Goal: Task Accomplishment & Management: Manage account settings

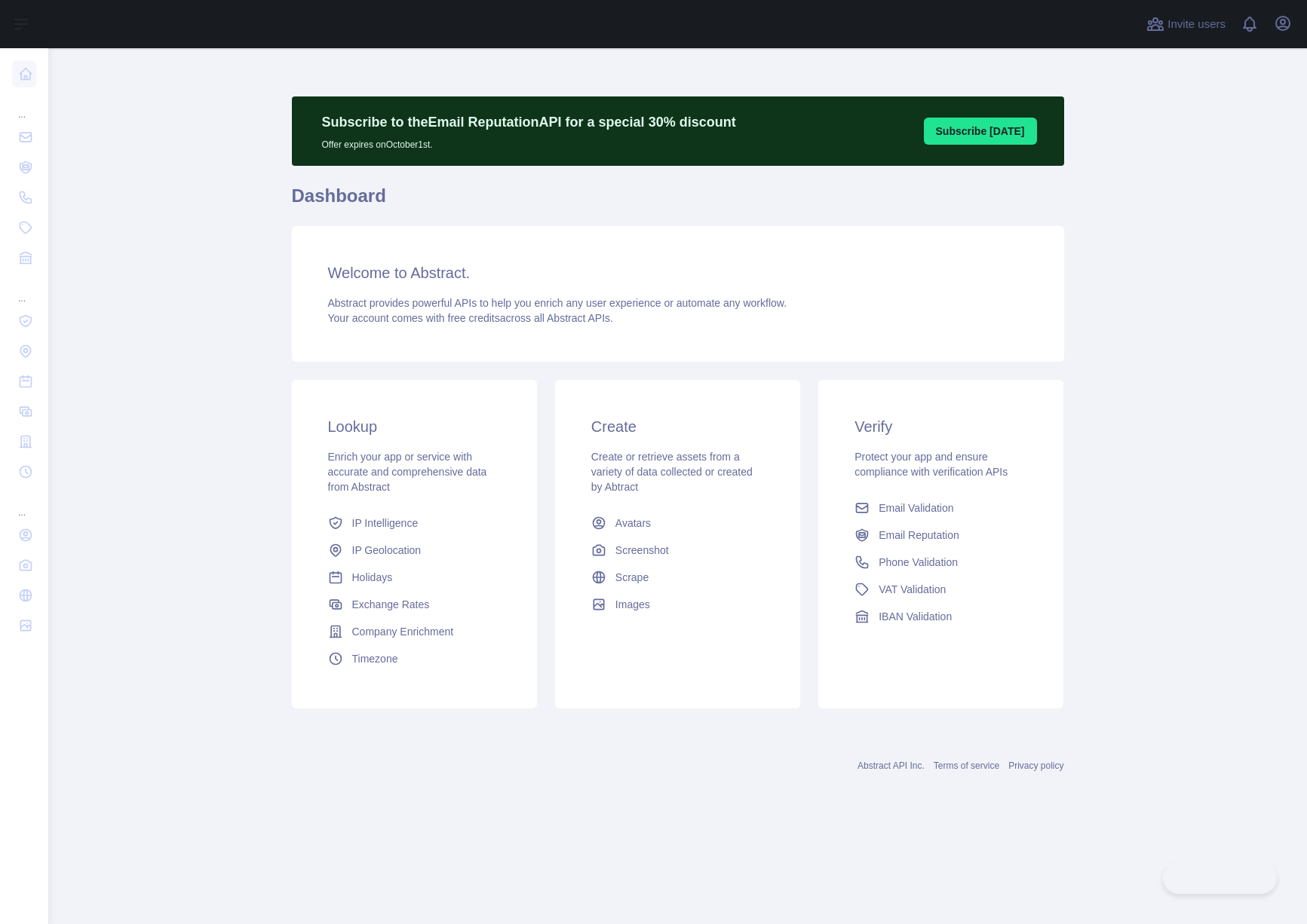
click at [616, 143] on p "Offer expires on [DATE]." at bounding box center [529, 141] width 414 height 18
drag, startPoint x: 609, startPoint y: 114, endPoint x: 391, endPoint y: 121, distance: 218.1
click at [391, 119] on p "Subscribe to the Email Reputation API for a special 30 % discount" at bounding box center [529, 122] width 414 height 21
click at [391, 121] on p "Subscribe to the Email Reputation API for a special 30 % discount" at bounding box center [529, 122] width 414 height 21
click at [1283, 23] on icon "button" at bounding box center [1282, 23] width 18 height 18
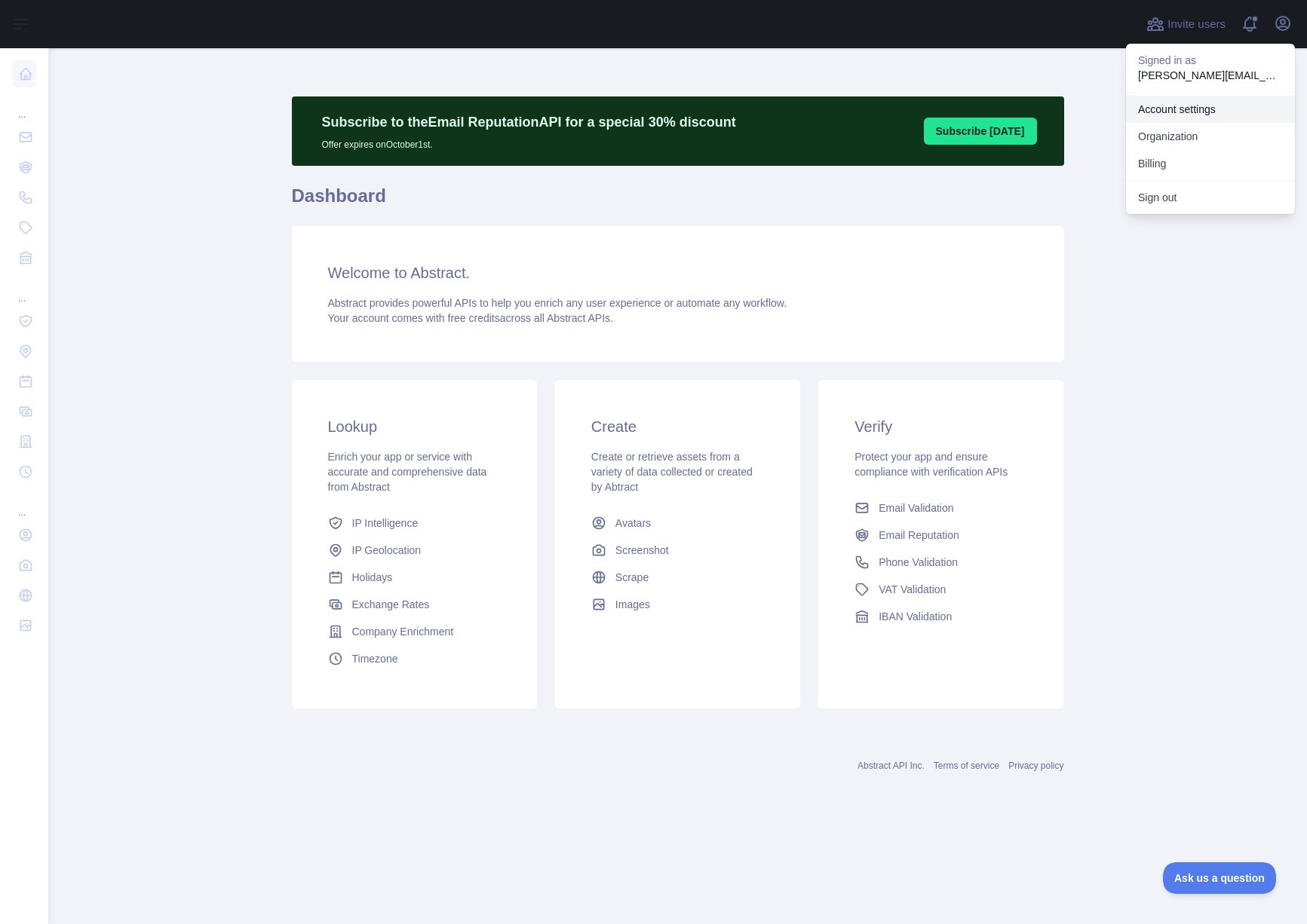
click at [1186, 107] on link "Account settings" at bounding box center [1210, 109] width 169 height 27
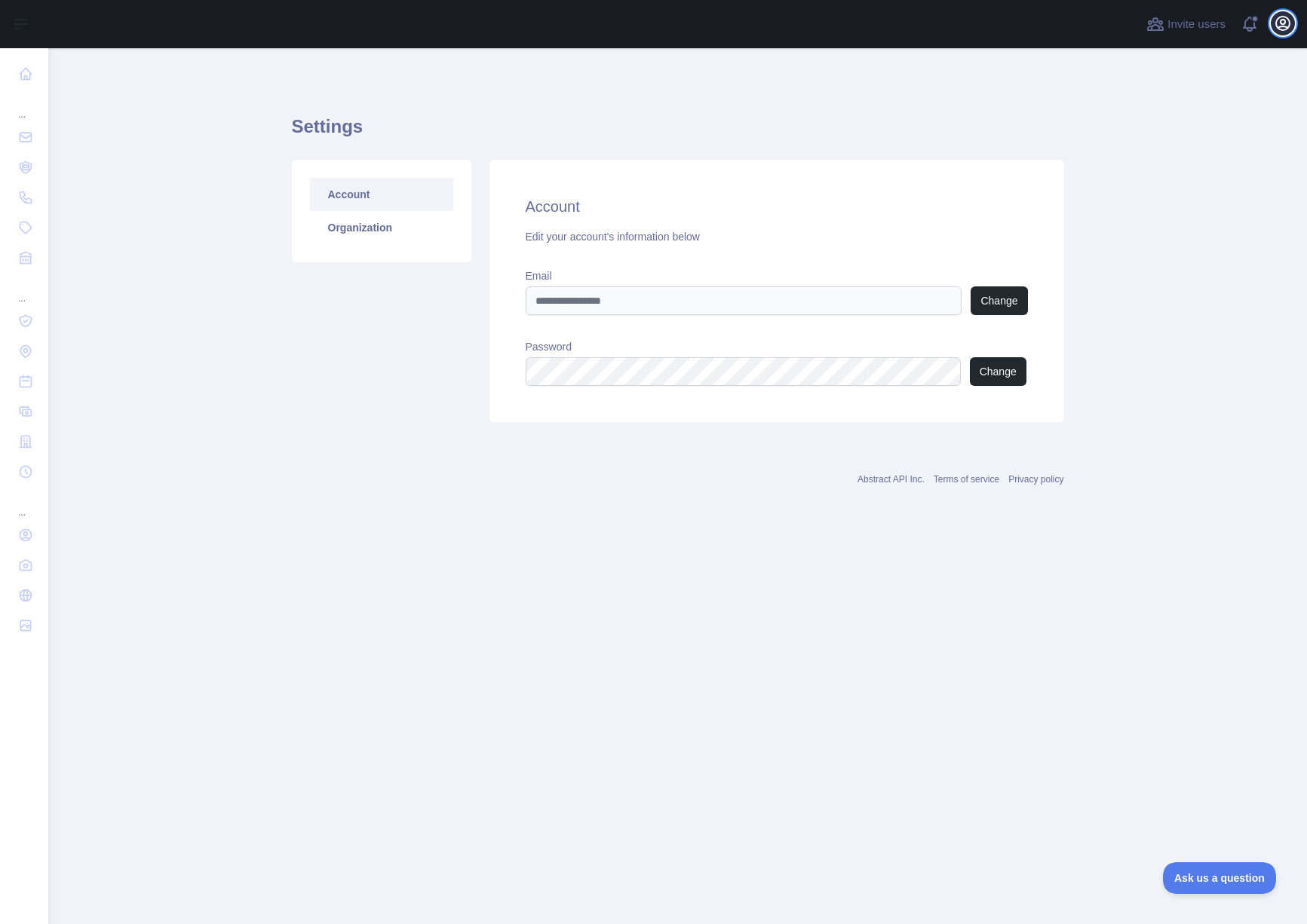
click at [1275, 25] on icon "button" at bounding box center [1282, 23] width 18 height 18
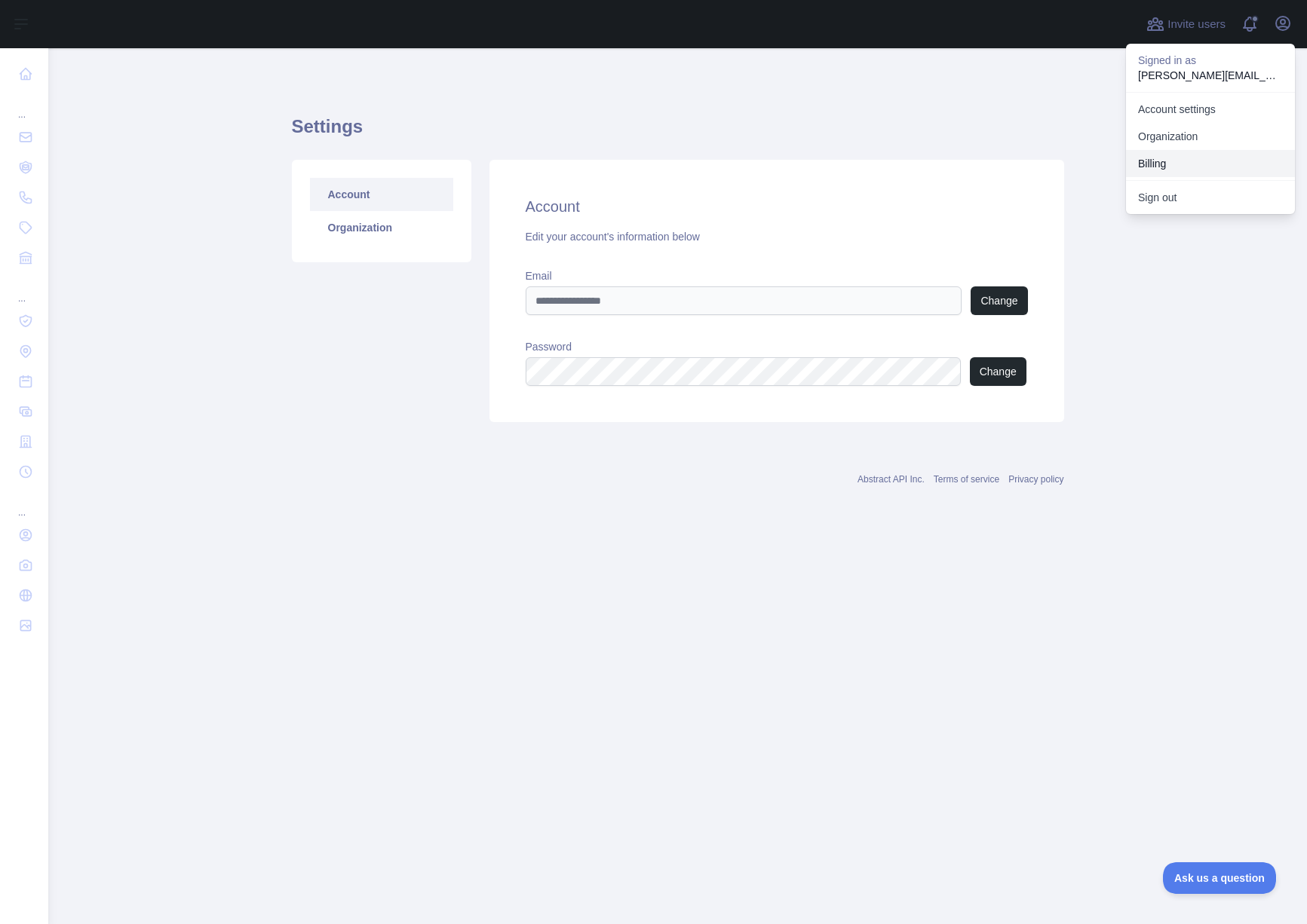
click at [1172, 157] on button "Billing" at bounding box center [1210, 163] width 169 height 27
